Goal: Use online tool/utility: Utilize a website feature to perform a specific function

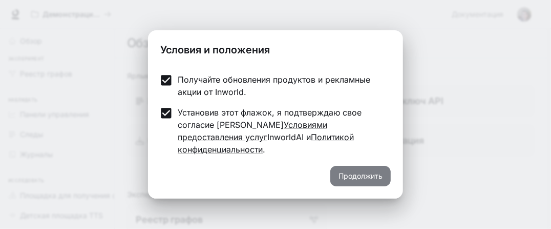
click at [370, 171] on font "Продолжить" at bounding box center [361, 175] width 44 height 9
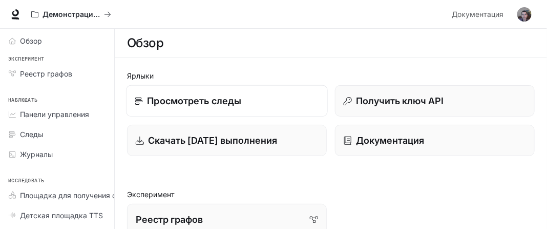
click at [234, 101] on font "Просмотреть следы" at bounding box center [194, 100] width 94 height 11
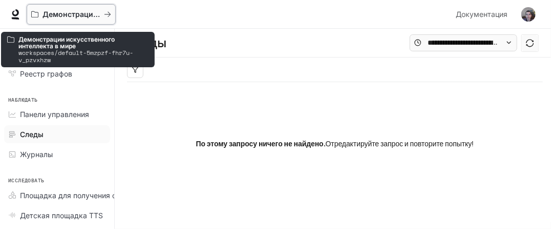
click at [55, 13] on font "Демонстрации искусственного интеллекта в мире" at bounding box center [136, 14] width 186 height 9
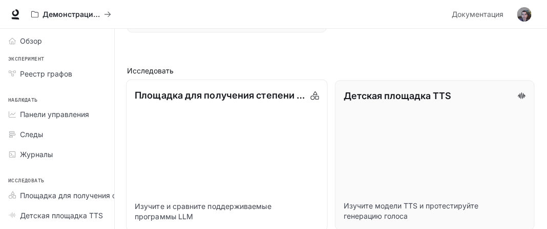
scroll to position [690, 0]
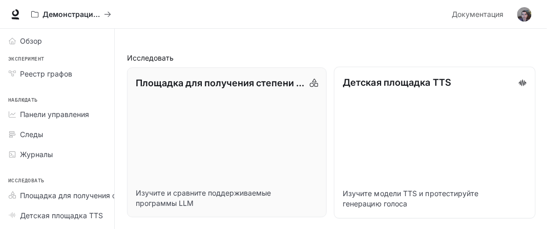
click at [374, 77] on font "Детская площадка TTS" at bounding box center [397, 81] width 109 height 11
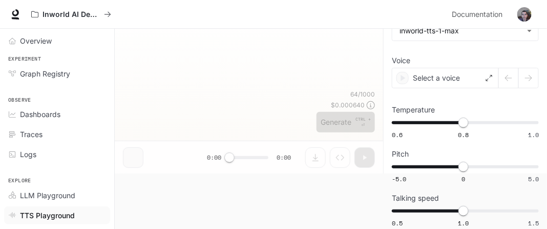
scroll to position [55, 0]
